Goal: Find specific page/section: Find specific page/section

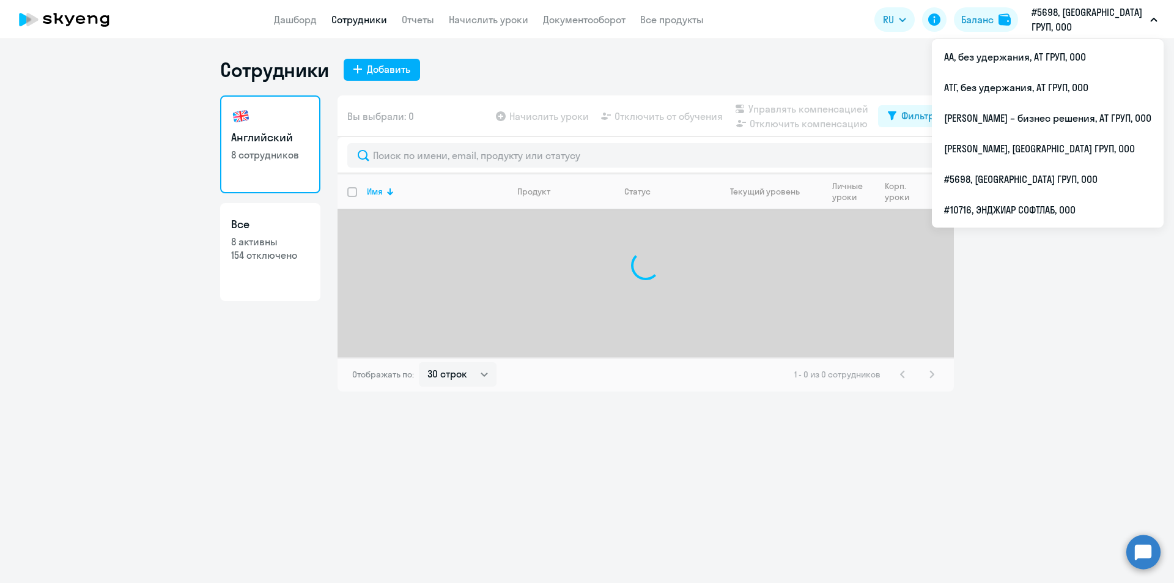
select select "30"
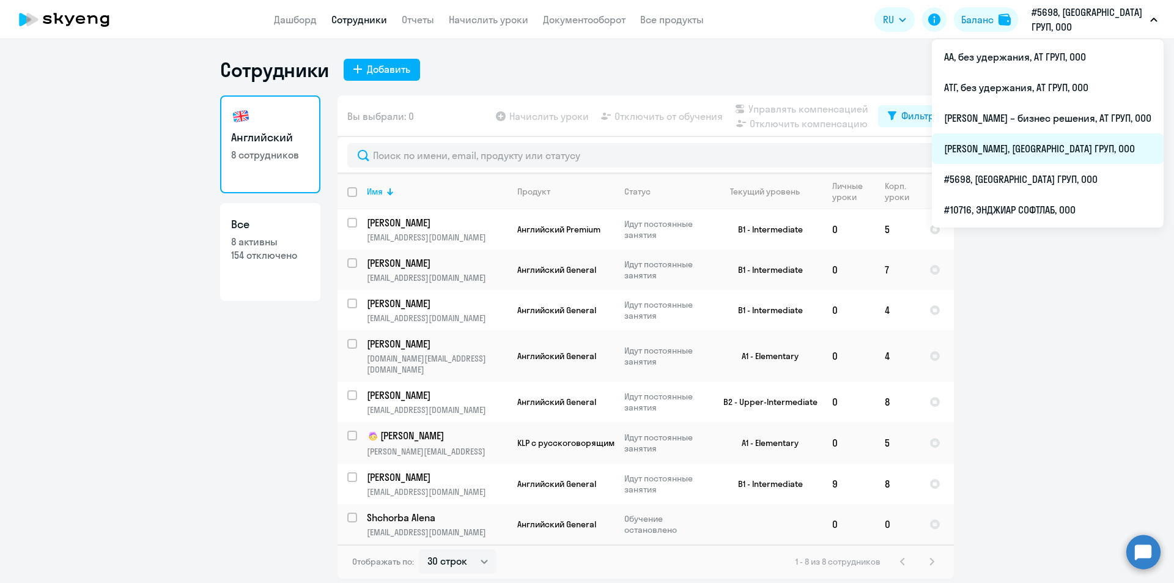
click at [978, 151] on li "[PERSON_NAME], [GEOGRAPHIC_DATA] ГРУП, ООО" at bounding box center [1048, 148] width 232 height 31
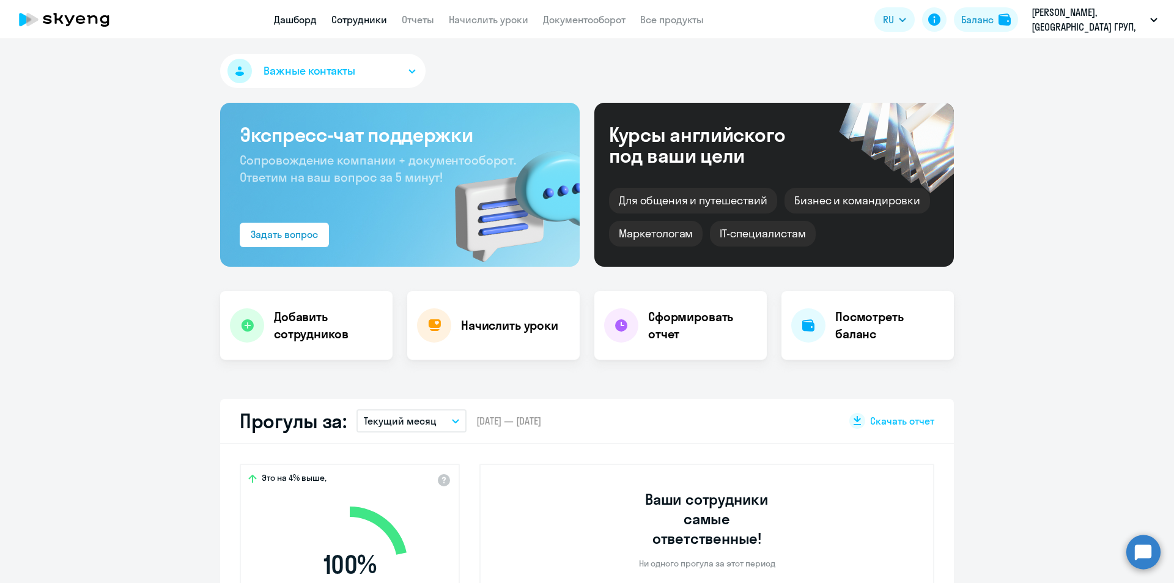
click at [367, 18] on link "Сотрудники" at bounding box center [359, 19] width 56 height 12
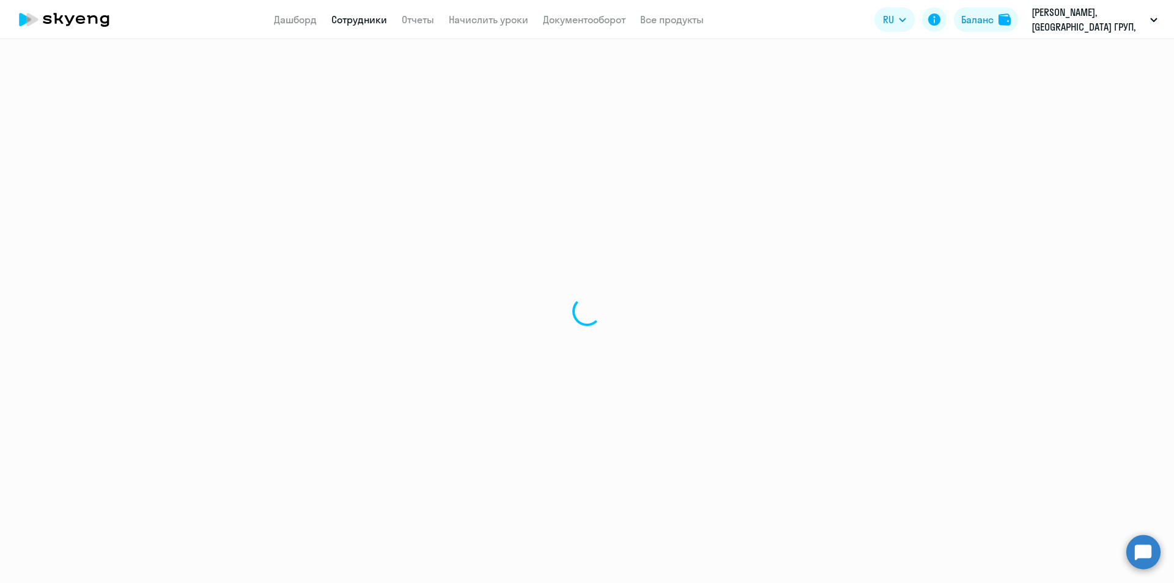
select select "30"
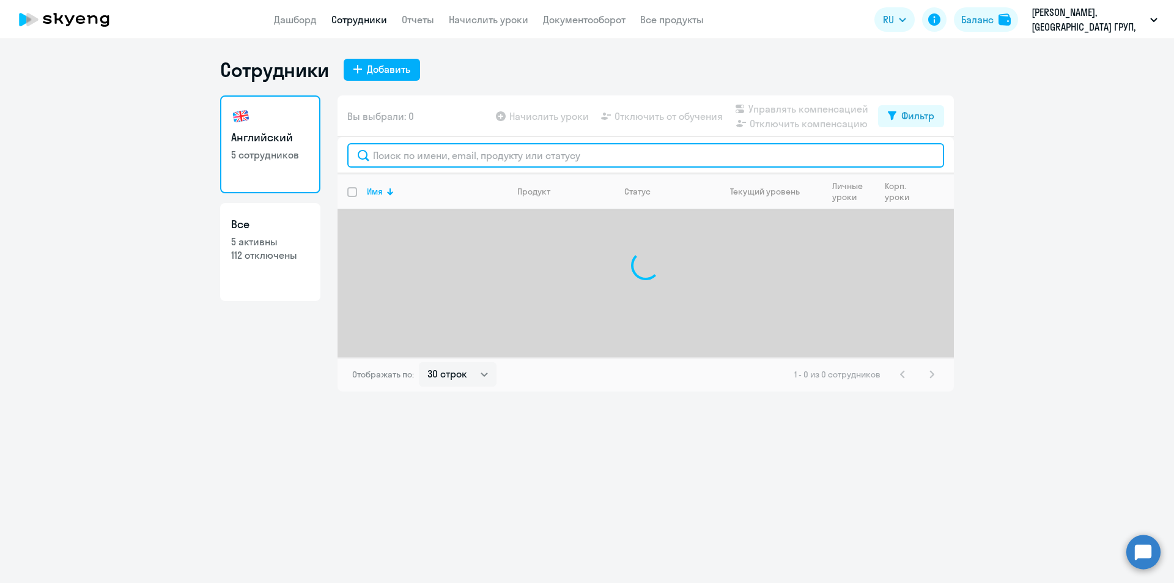
click at [446, 149] on input "text" at bounding box center [645, 155] width 597 height 24
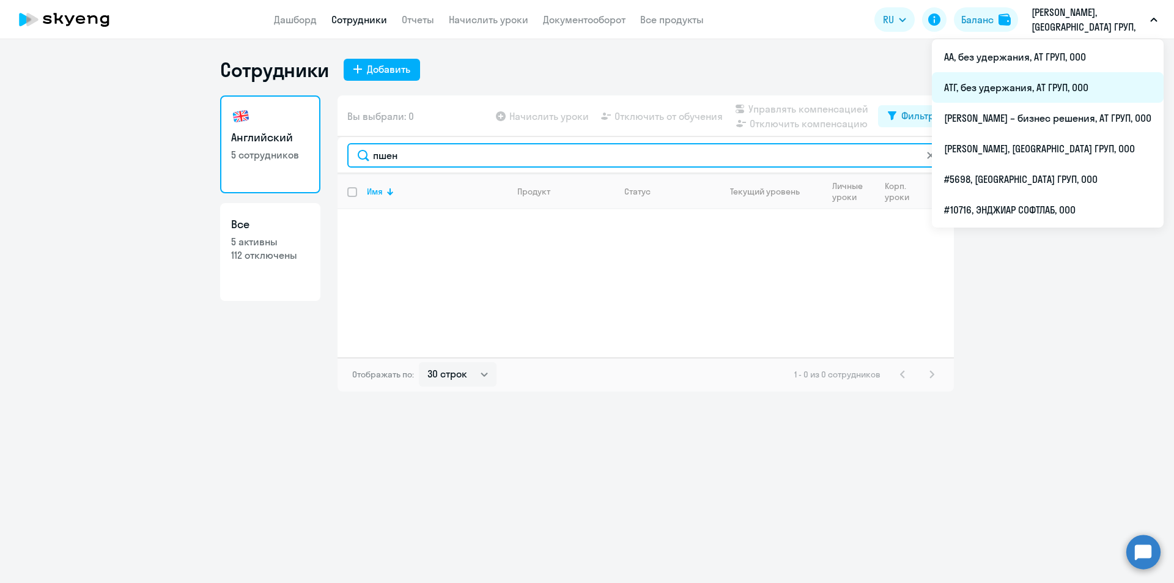
type input "пшен"
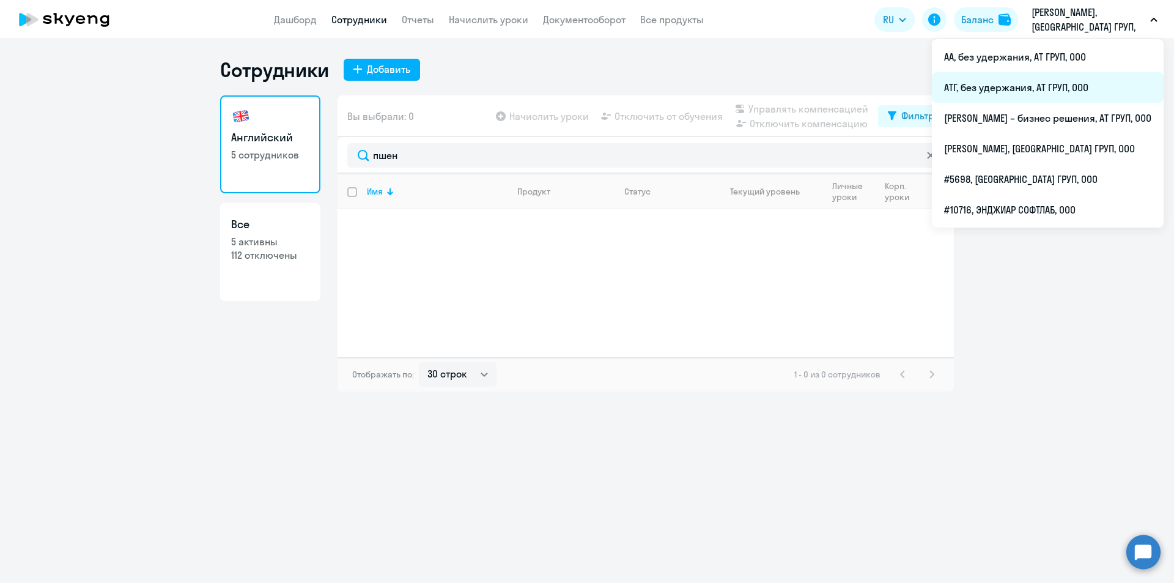
click at [969, 86] on li "АТГ, без удержания, АТ ГРУП, ООО" at bounding box center [1048, 87] width 232 height 31
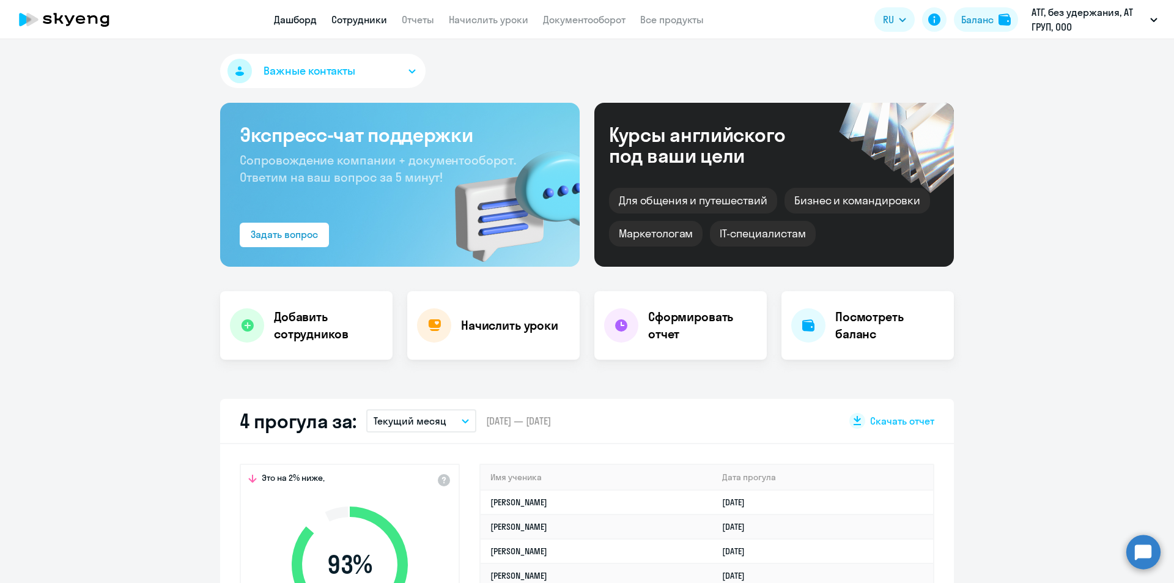
click at [373, 18] on link "Сотрудники" at bounding box center [359, 19] width 56 height 12
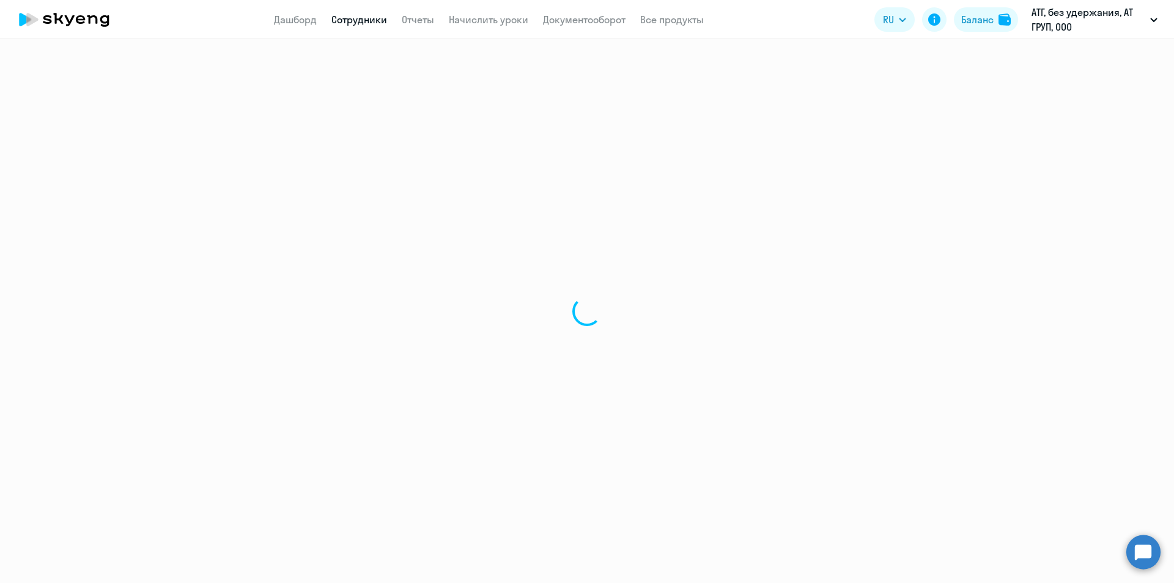
select select "30"
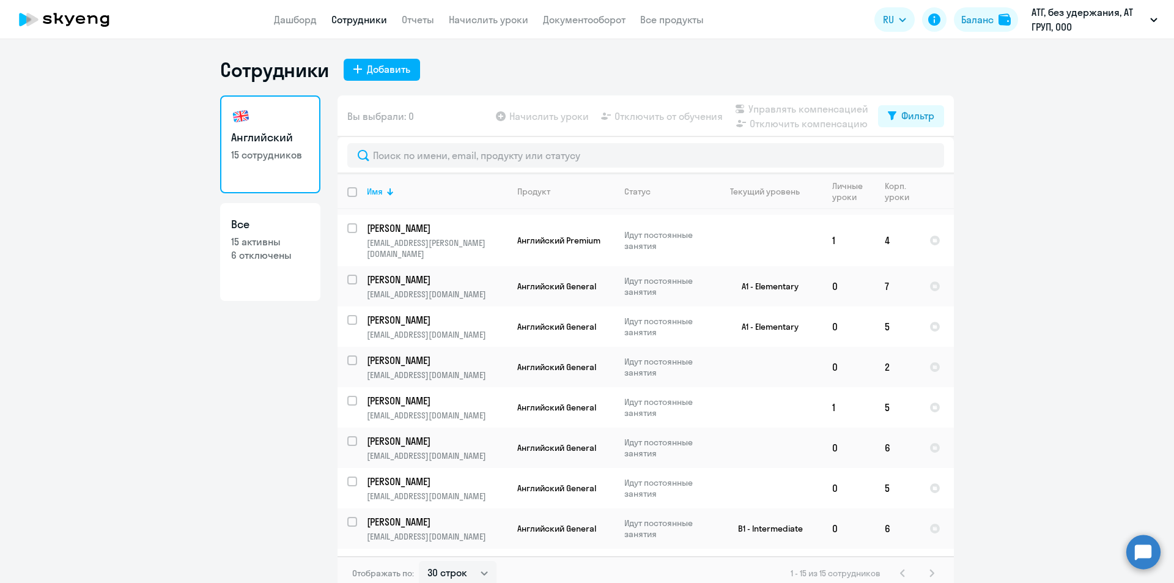
scroll to position [245, 0]
